Goal: Find specific page/section

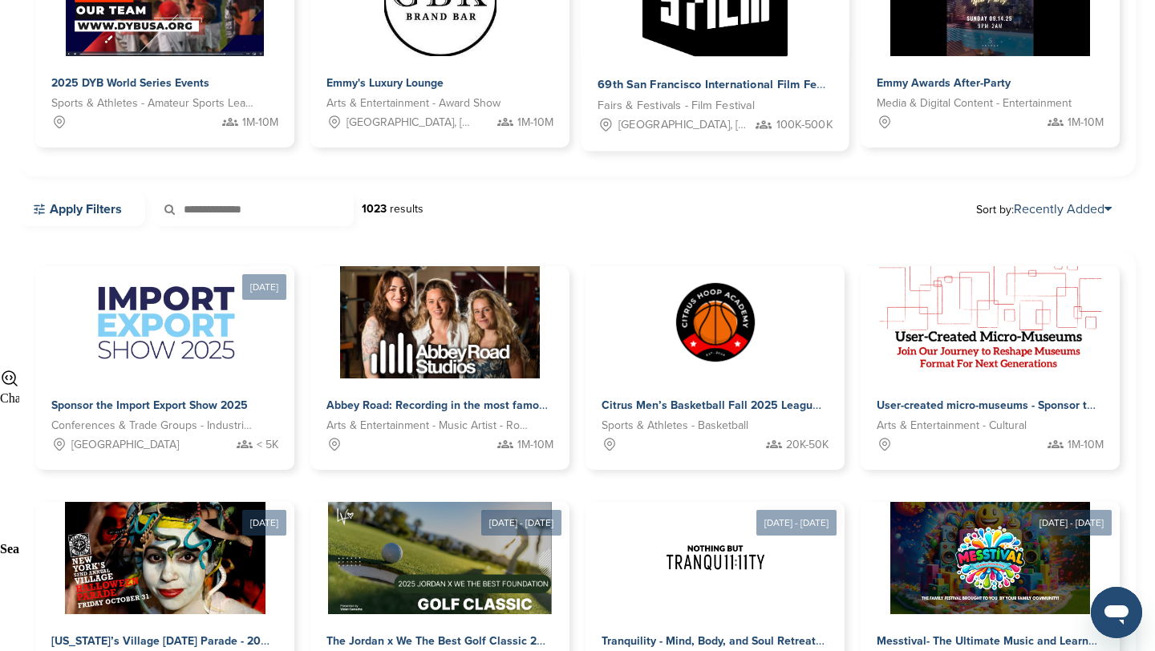
scroll to position [311, 0]
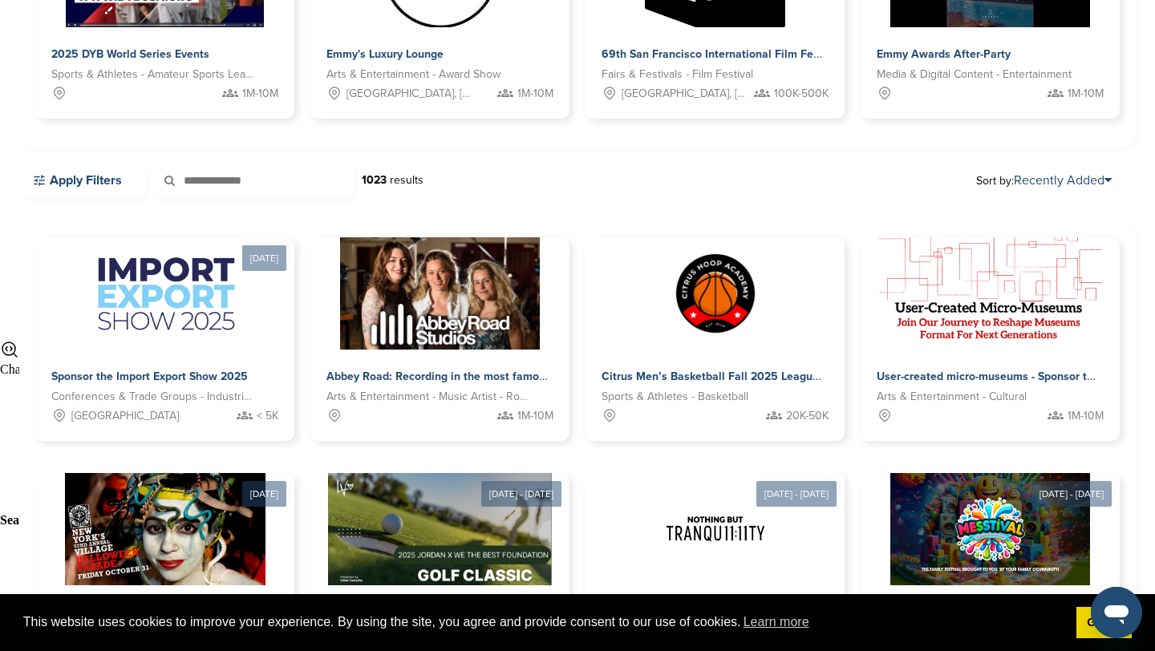
click at [221, 183] on input "text" at bounding box center [253, 181] width 201 height 34
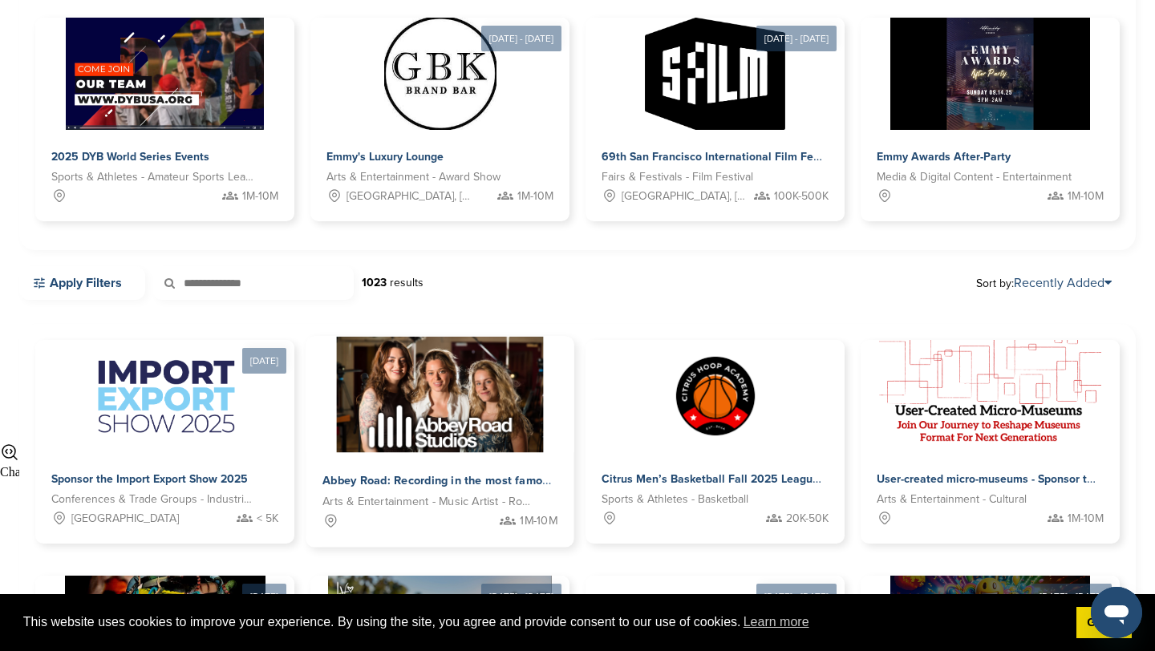
scroll to position [0, 0]
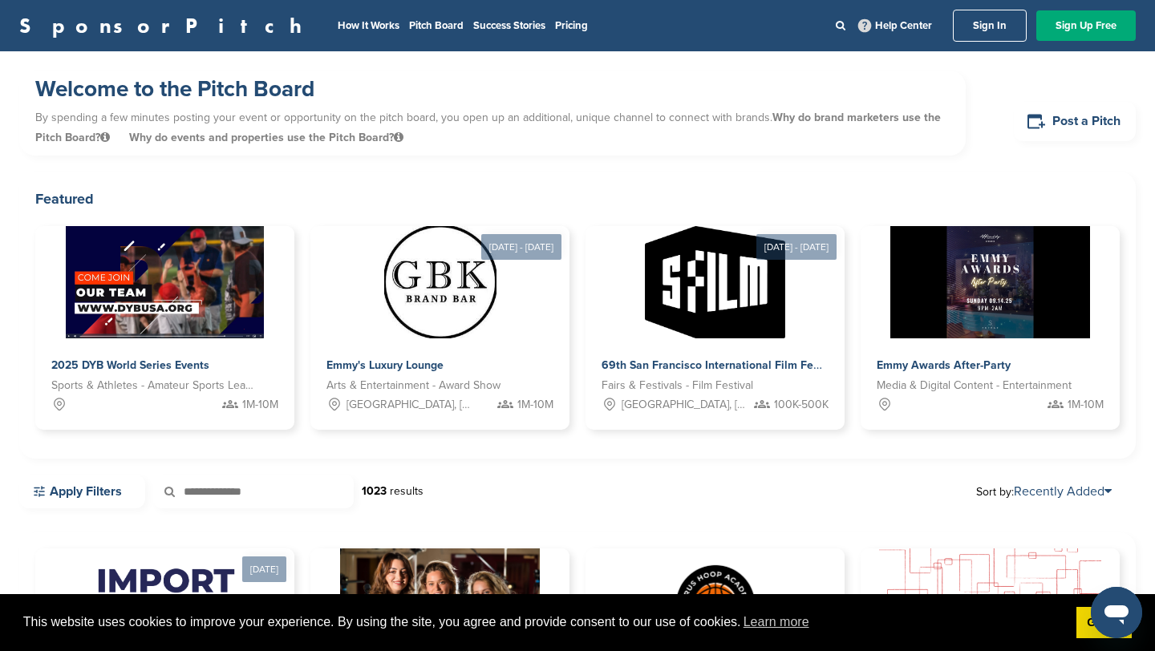
click at [245, 497] on input "text" at bounding box center [253, 492] width 201 height 34
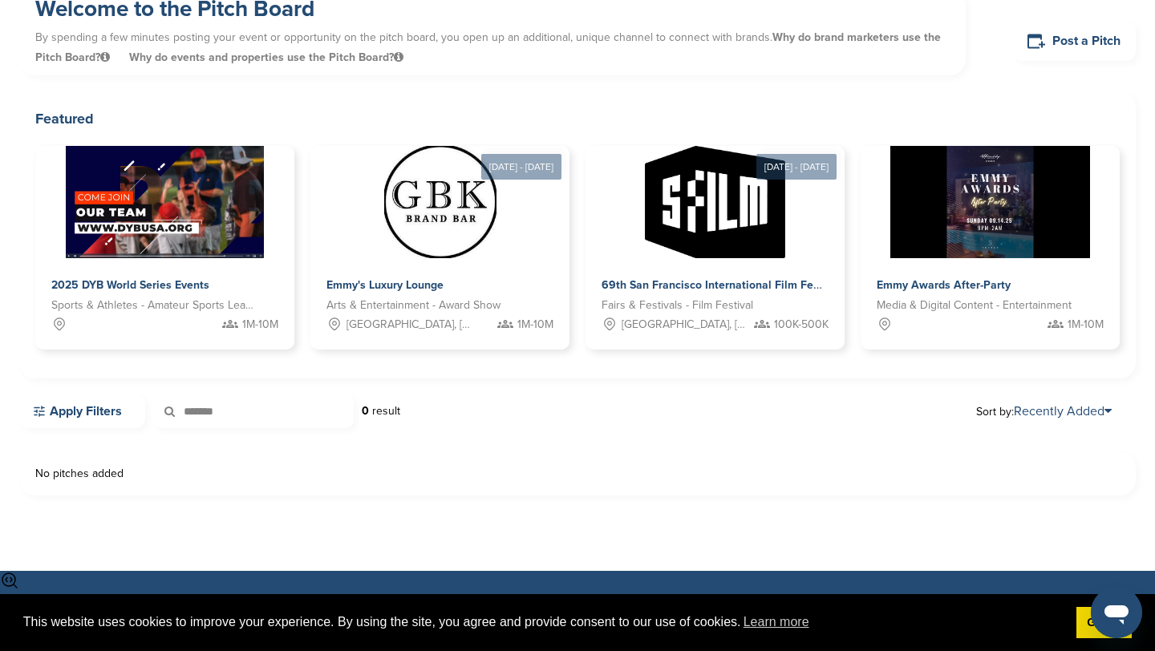
scroll to position [154, 0]
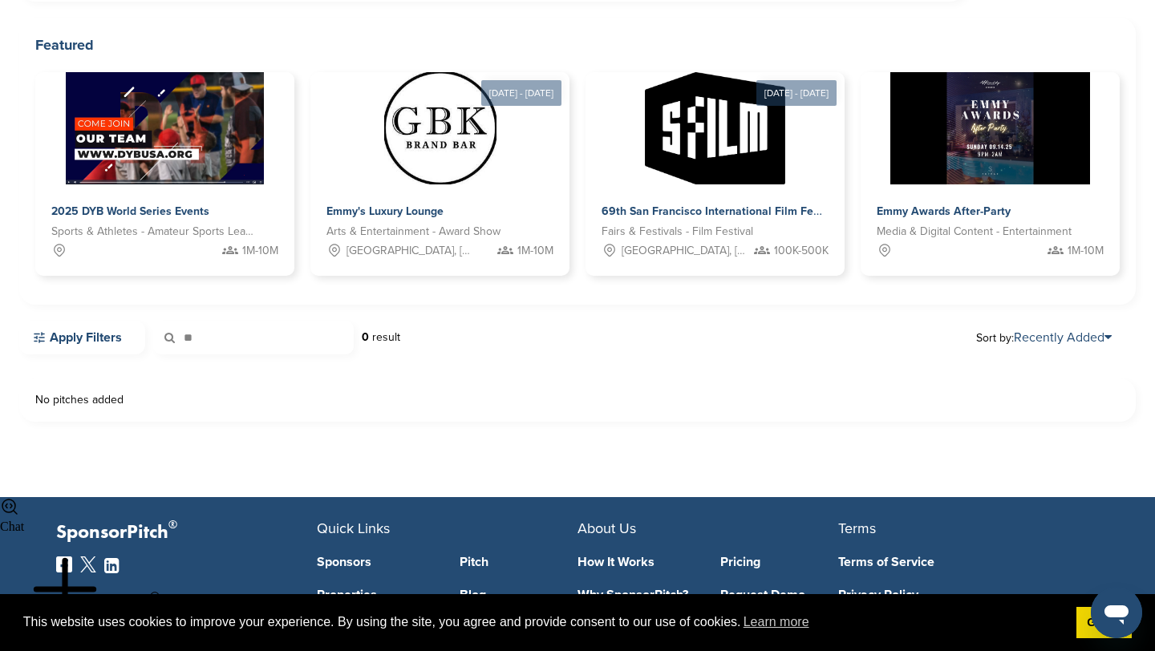
type input "*"
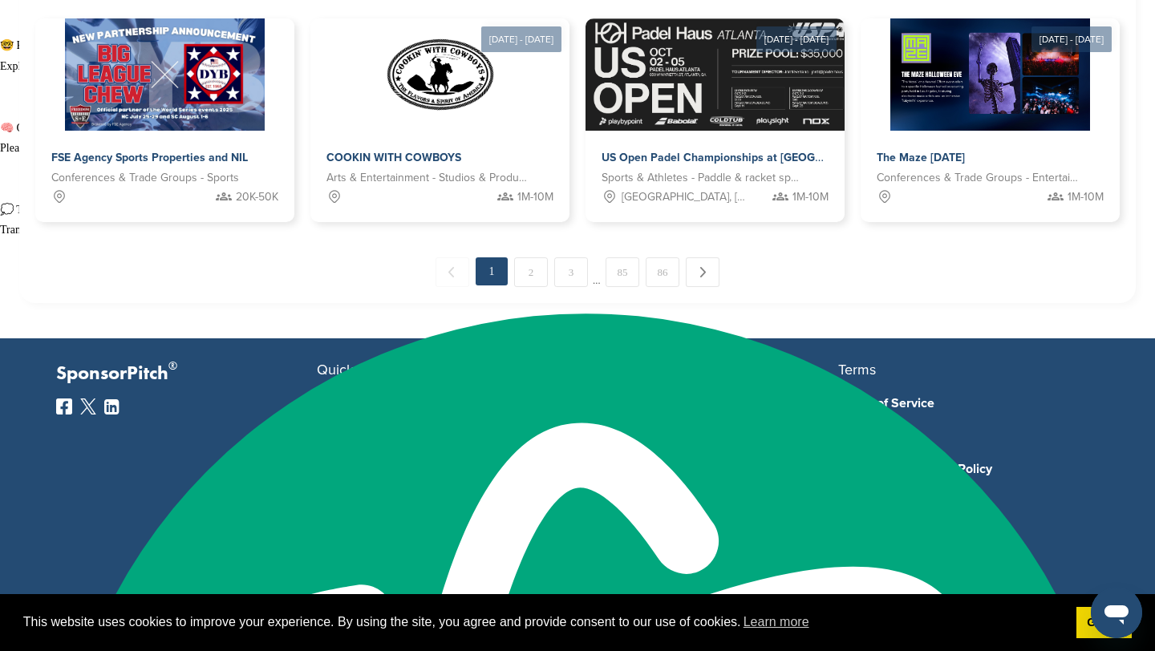
scroll to position [1004, 0]
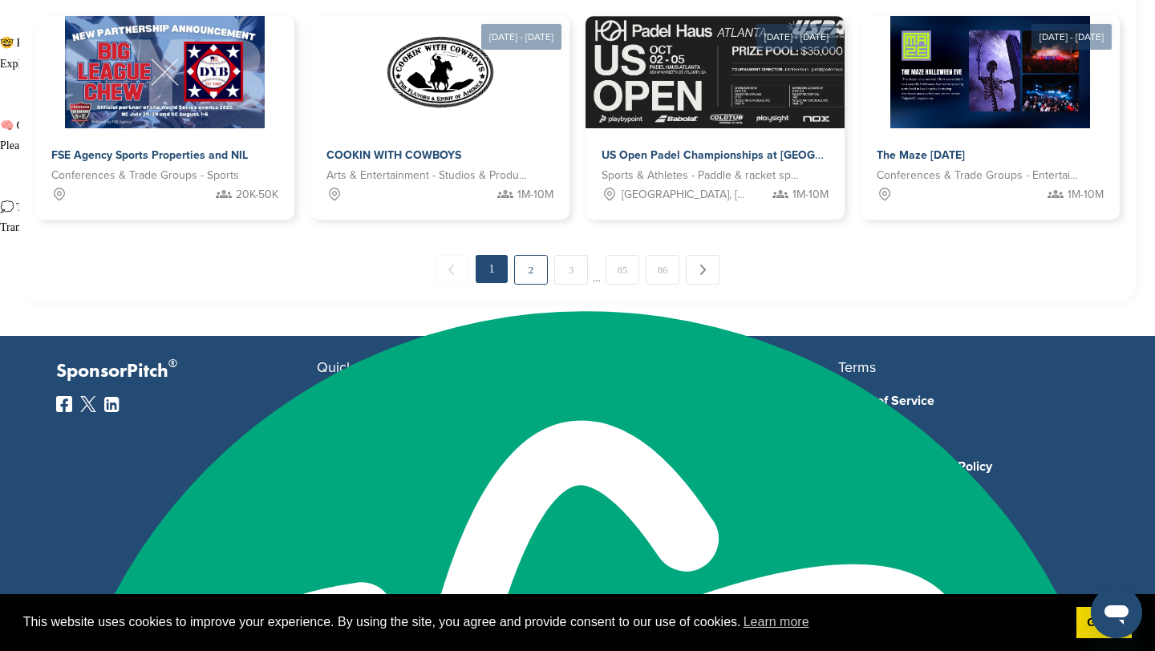
click at [529, 266] on link "2" at bounding box center [531, 270] width 34 height 30
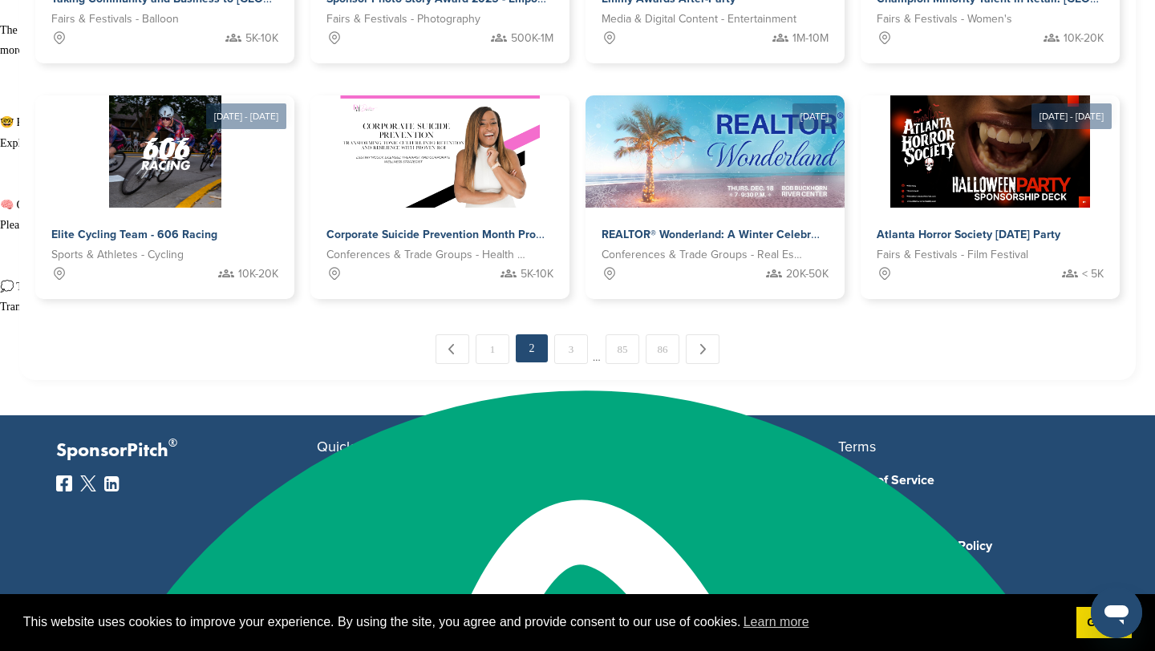
scroll to position [1007, 0]
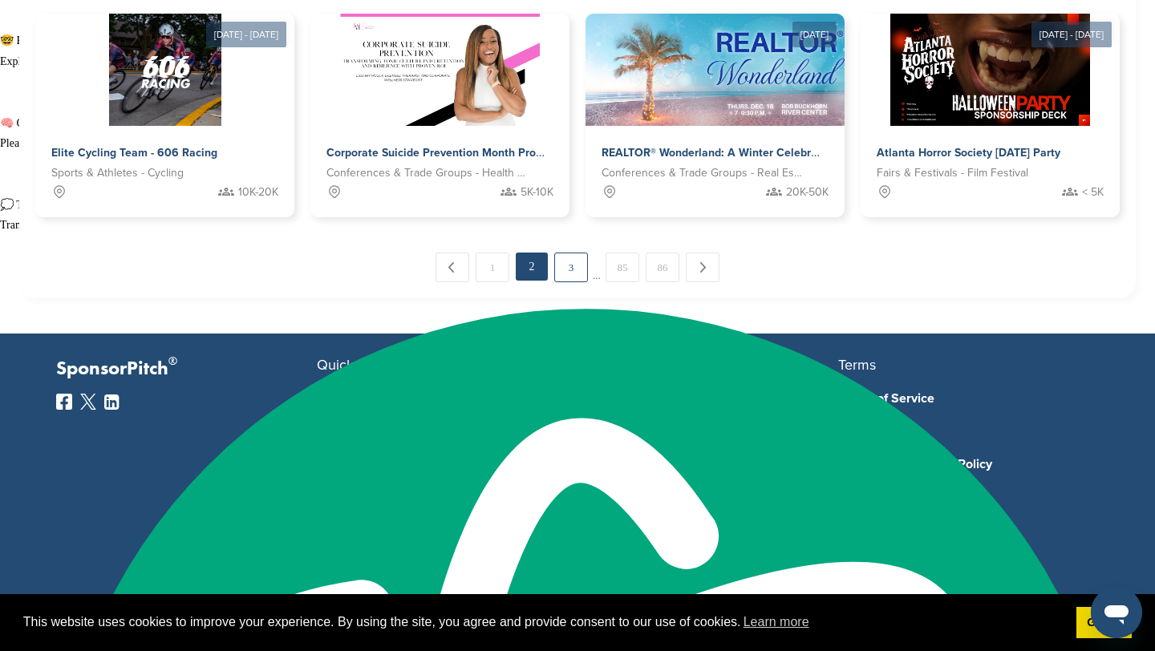
click at [579, 267] on link "3" at bounding box center [571, 268] width 34 height 30
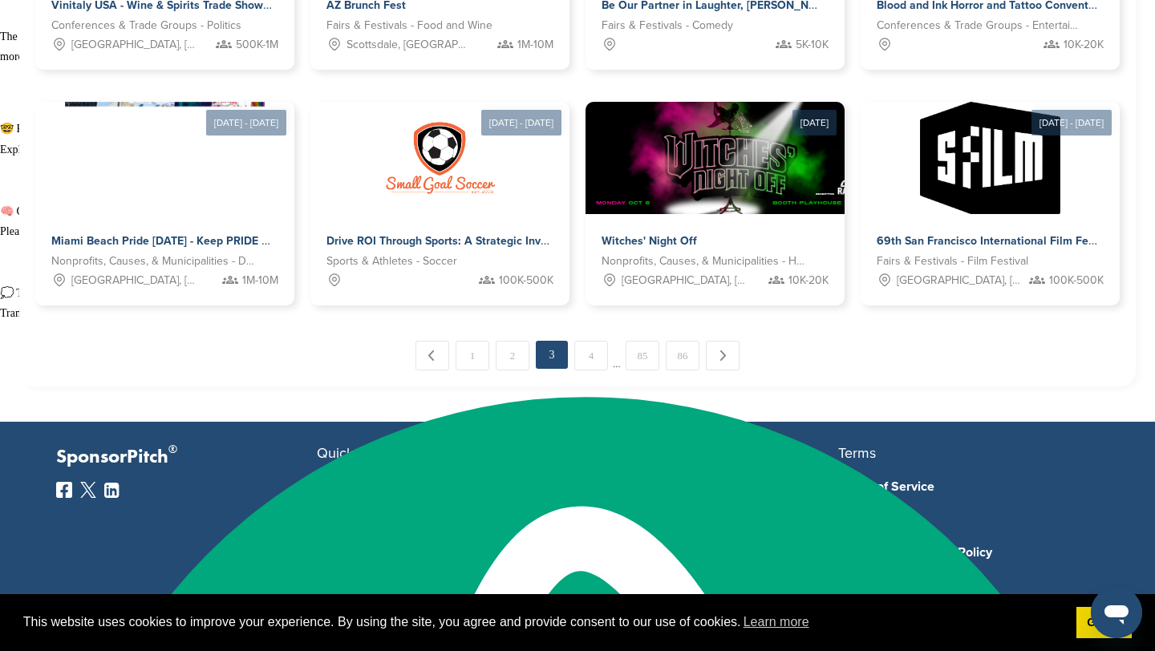
scroll to position [760, 0]
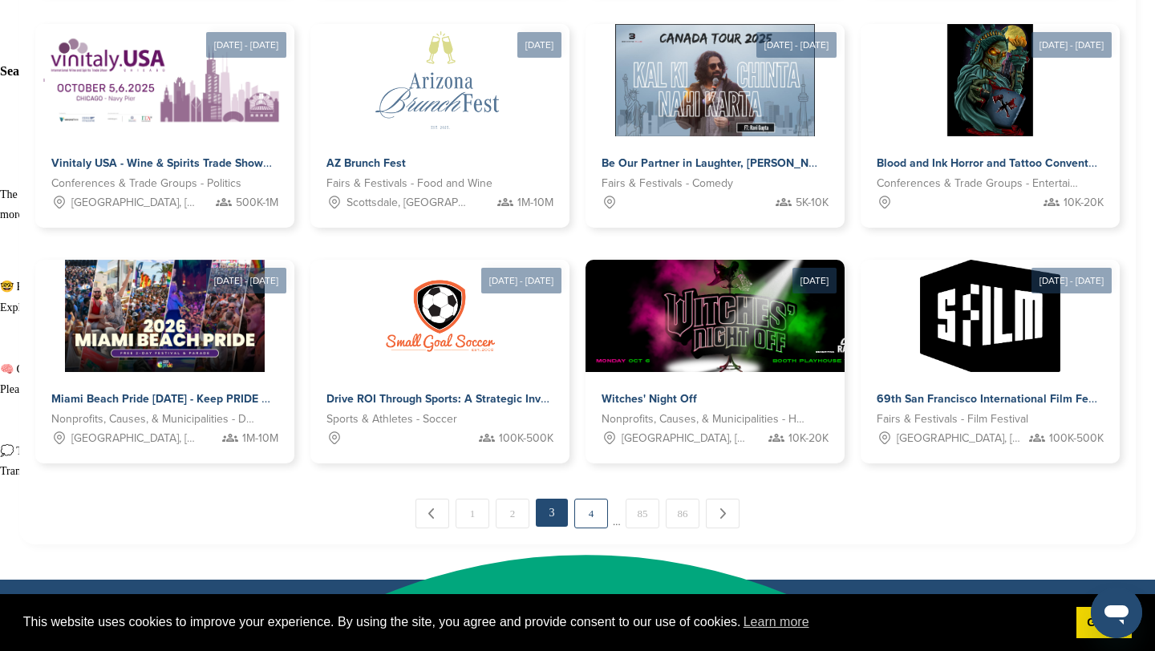
click at [585, 506] on link "4" at bounding box center [591, 514] width 34 height 30
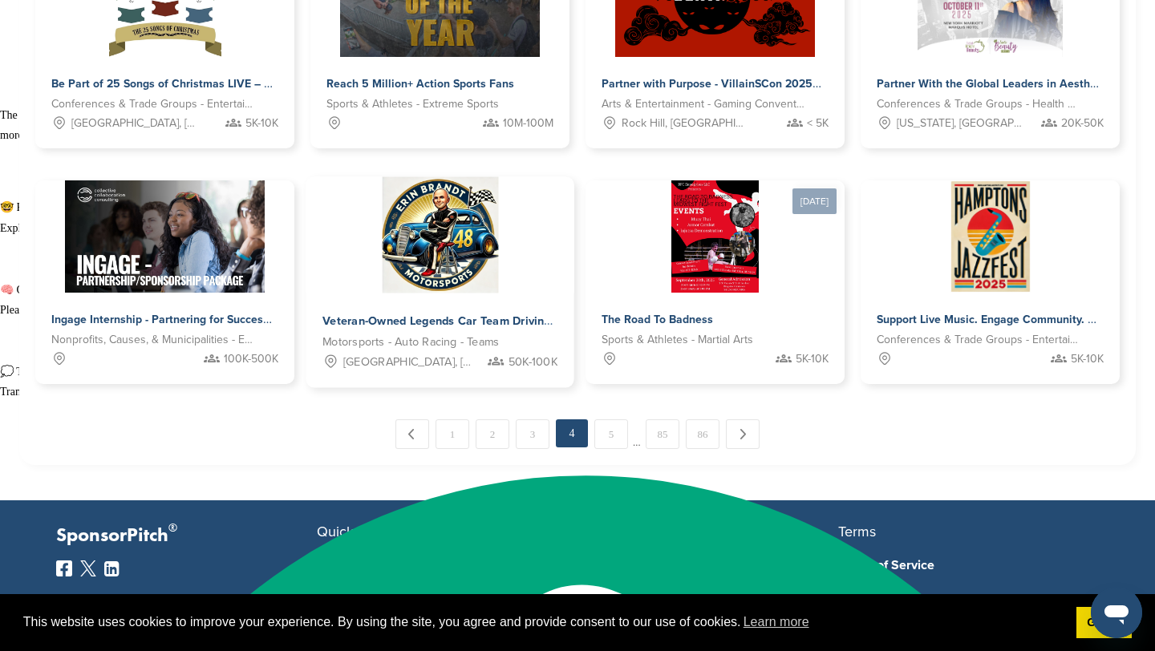
scroll to position [1058, 0]
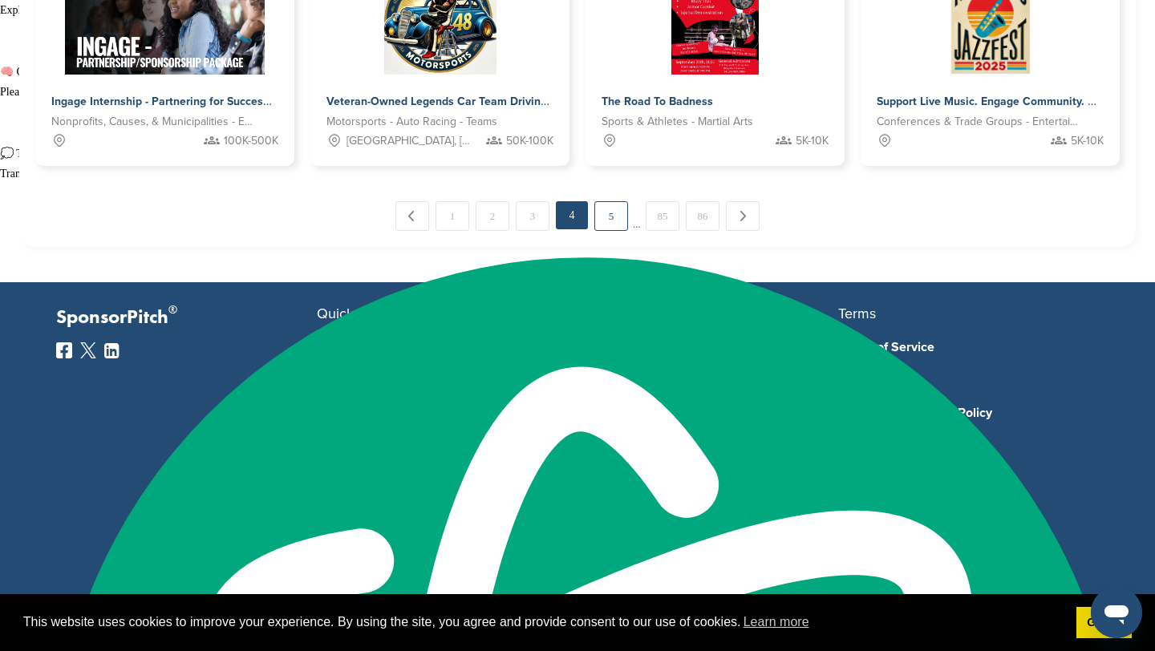
click at [626, 212] on link "5" at bounding box center [611, 216] width 34 height 30
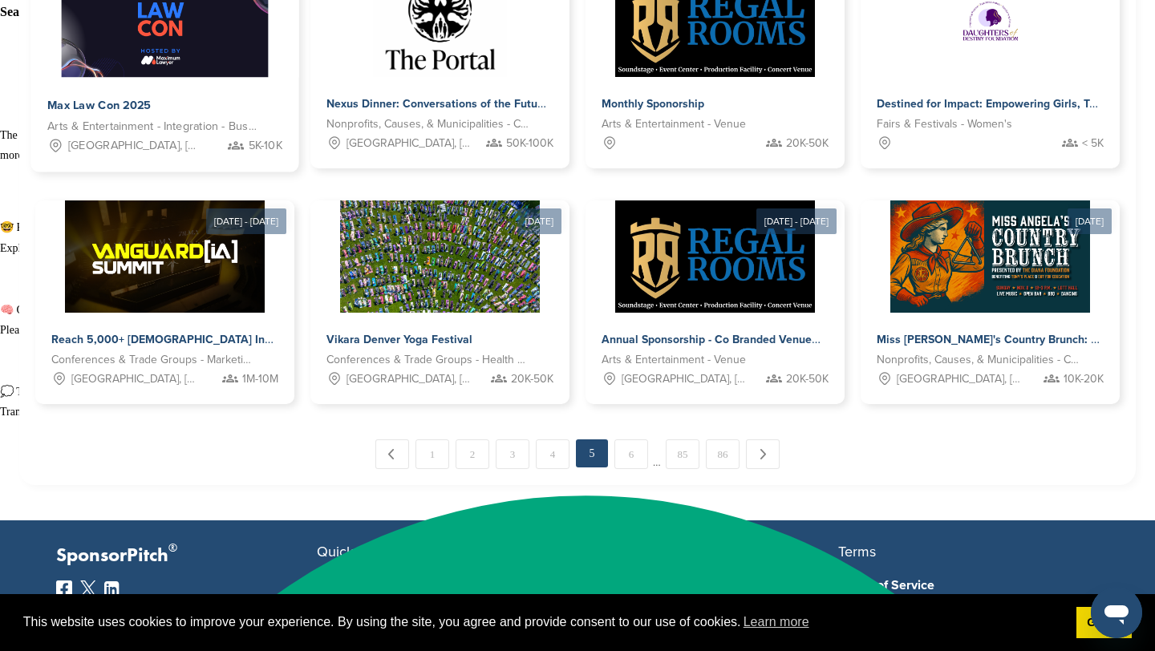
scroll to position [829, 0]
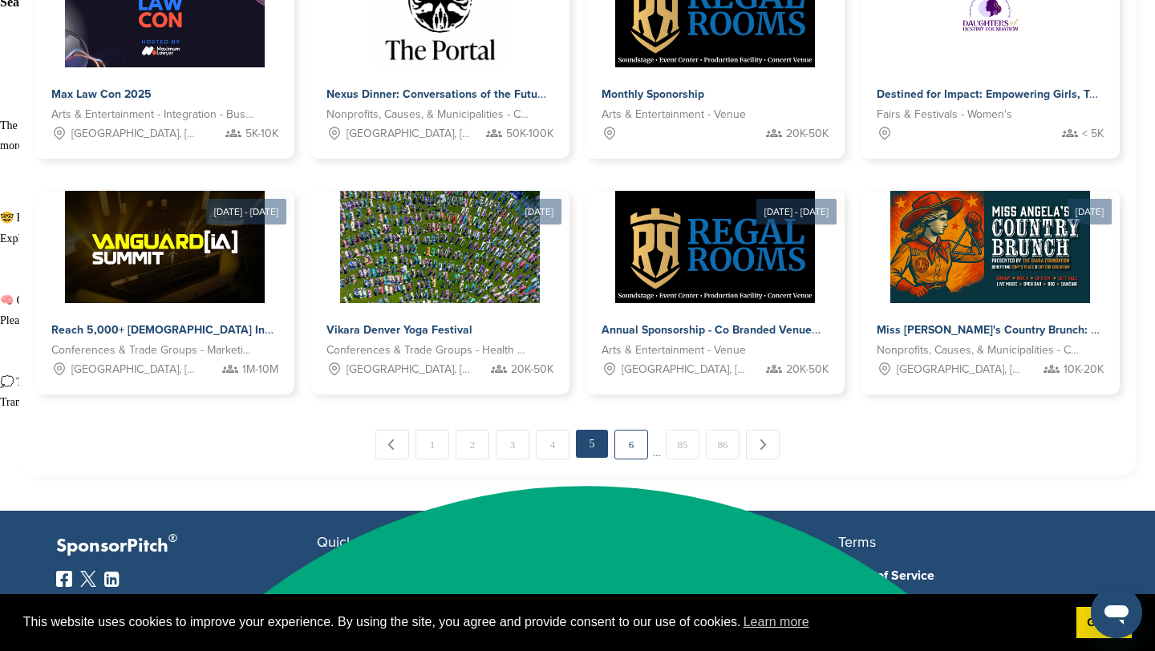
click at [627, 436] on link "6" at bounding box center [631, 445] width 34 height 30
